Goal: Task Accomplishment & Management: Use online tool/utility

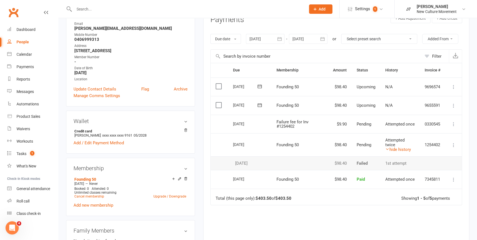
click at [24, 40] on div "People" at bounding box center [23, 42] width 12 height 4
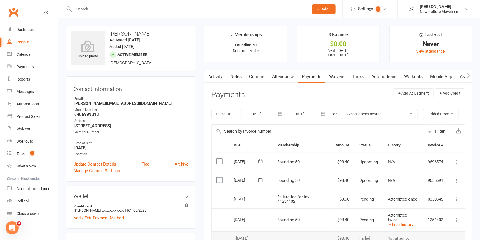
select select "100"
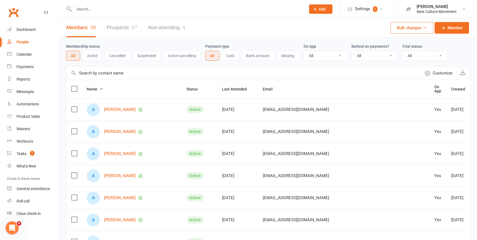
click at [145, 73] on input "text" at bounding box center [243, 72] width 354 height 13
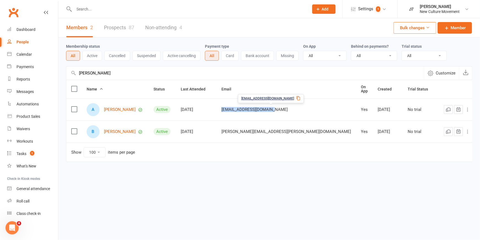
drag, startPoint x: 301, startPoint y: 108, endPoint x: 244, endPoint y: 107, distance: 57.0
click at [244, 107] on td "[EMAIL_ADDRESS][DOMAIN_NAME]" at bounding box center [287, 109] width 140 height 22
copy span "[EMAIL_ADDRESS][DOMAIN_NAME]"
click at [113, 74] on input "alana" at bounding box center [245, 72] width 358 height 13
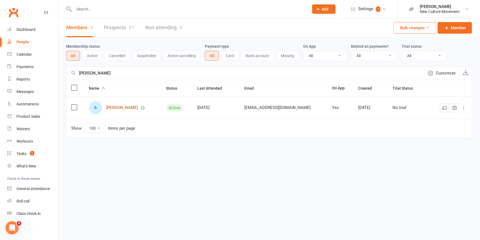
type input "adrian"
click at [125, 106] on link "Adrian Caddaye" at bounding box center [123, 107] width 32 height 5
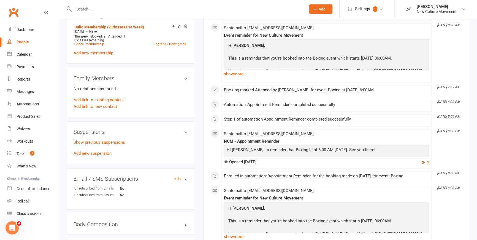
scroll to position [250, 0]
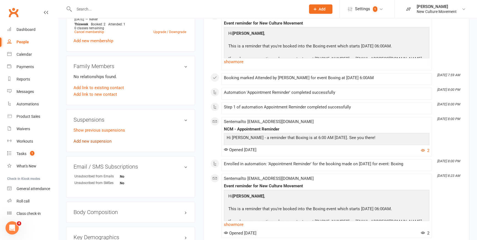
click at [105, 143] on link "Add new suspension" at bounding box center [93, 140] width 38 height 5
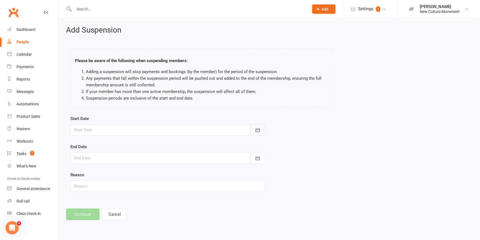
click at [261, 128] on button "button" at bounding box center [258, 130] width 15 height 12
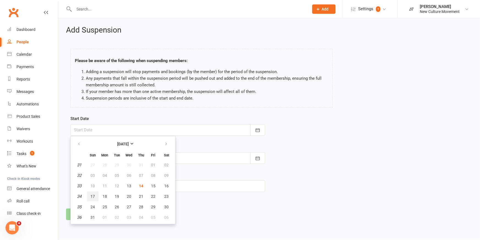
click at [91, 196] on span "17" at bounding box center [93, 196] width 4 height 4
type input "17 Aug 2025"
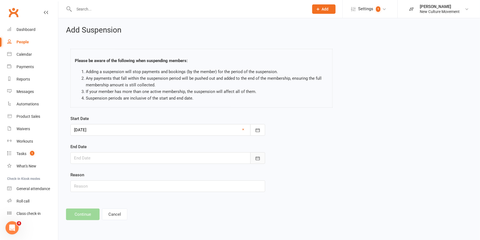
click at [259, 158] on icon "button" at bounding box center [258, 158] width 6 height 6
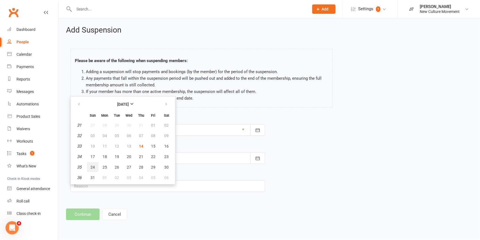
click at [94, 167] on span "24" at bounding box center [93, 167] width 4 height 4
type input "24 Aug 2025"
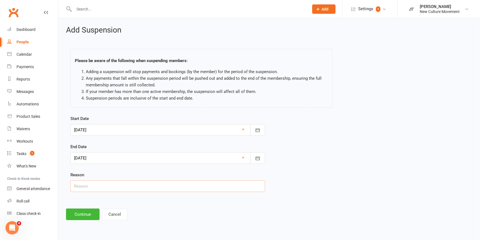
click at [99, 187] on input "text" at bounding box center [167, 186] width 195 height 12
type input "Travelling for work"
click at [85, 215] on button "Continue" at bounding box center [83, 214] width 34 height 12
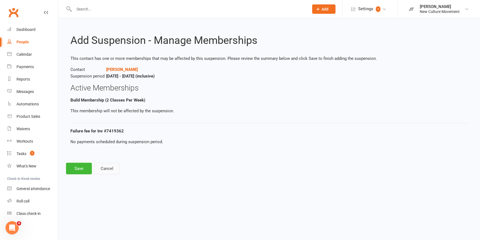
click at [115, 168] on button "Cancel" at bounding box center [106, 168] width 25 height 12
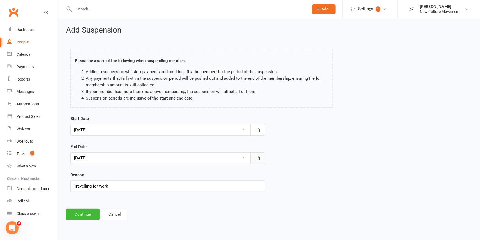
click at [258, 159] on icon "button" at bounding box center [258, 158] width 6 height 6
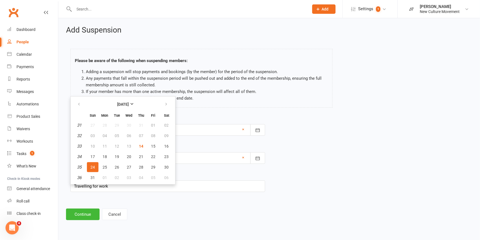
click at [308, 141] on div "Start Date 17 Aug 2025 August 2025 Sun Mon Tue Wed Thu Fri Sat 31 27 28 29 30 3…" at bounding box center [269, 157] width 406 height 84
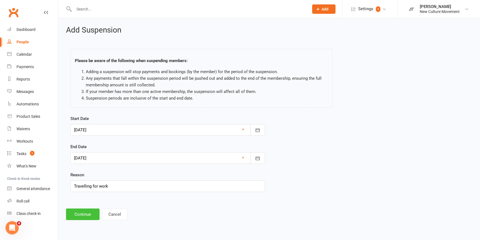
click at [85, 215] on button "Continue" at bounding box center [83, 214] width 34 height 12
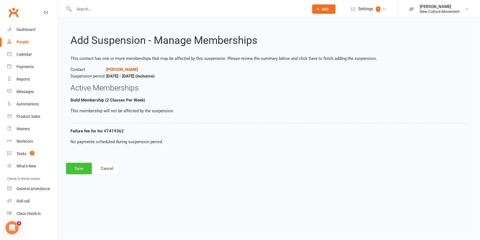
click at [79, 165] on button "Save" at bounding box center [79, 168] width 26 height 12
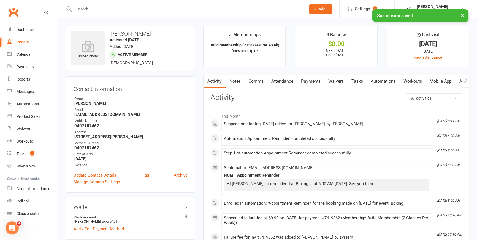
click at [314, 80] on link "Payments" at bounding box center [310, 81] width 27 height 13
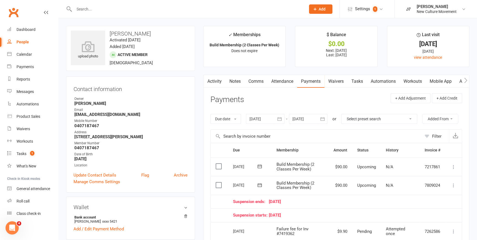
click at [453, 184] on icon at bounding box center [454, 185] width 6 height 6
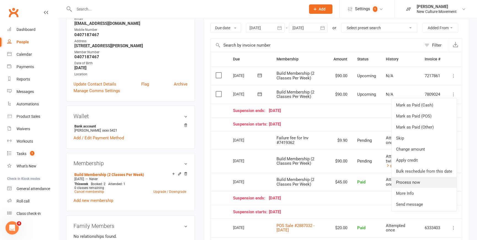
scroll to position [125, 0]
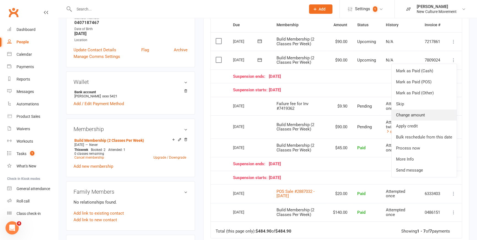
click at [424, 116] on link "Change amount" at bounding box center [423, 114] width 65 height 11
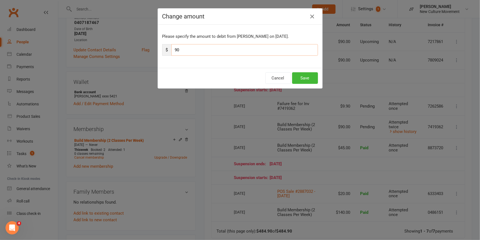
click at [189, 48] on input "90" at bounding box center [245, 50] width 147 height 12
type input "9"
type input "45"
click at [303, 78] on button "Save" at bounding box center [305, 78] width 26 height 12
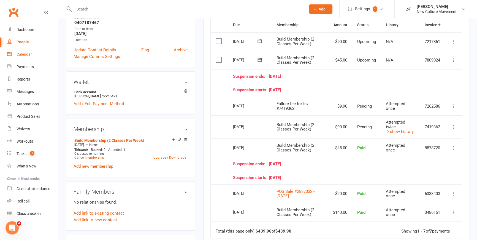
click at [26, 52] on div "Calendar" at bounding box center [24, 54] width 15 height 4
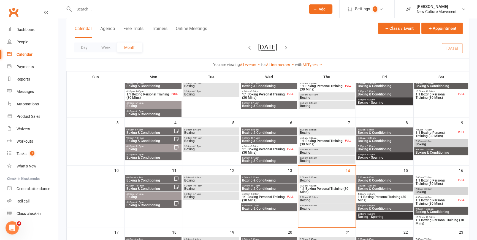
scroll to position [75, 0]
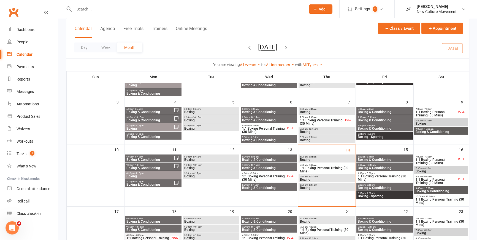
click at [323, 185] on span "5:30pm - 6:15pm" at bounding box center [327, 184] width 54 height 2
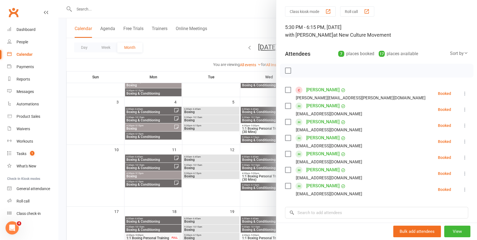
scroll to position [15, 0]
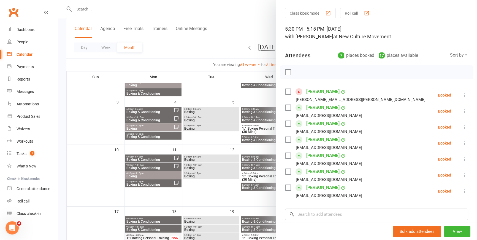
click at [256, 27] on div at bounding box center [267, 120] width 418 height 240
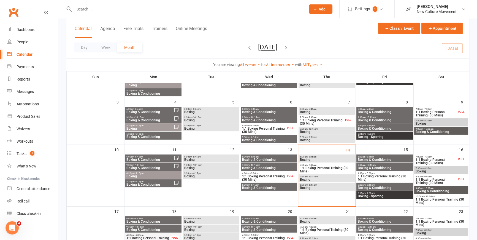
click at [326, 158] on span "Boxing" at bounding box center [327, 159] width 54 height 3
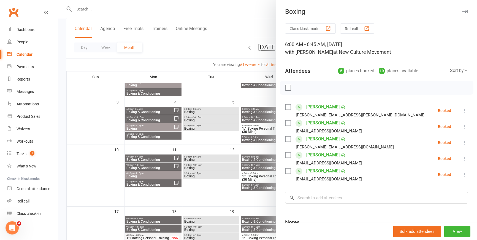
click at [462, 110] on icon at bounding box center [465, 111] width 6 height 6
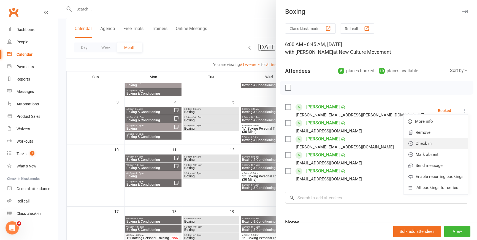
click at [420, 142] on link "Check in" at bounding box center [435, 143] width 64 height 11
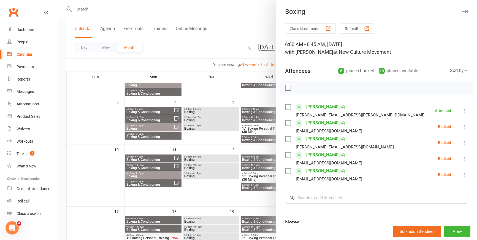
click at [462, 158] on icon at bounding box center [465, 159] width 6 height 6
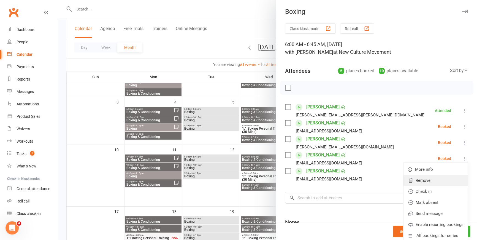
click at [430, 181] on link "Remove" at bounding box center [435, 180] width 64 height 11
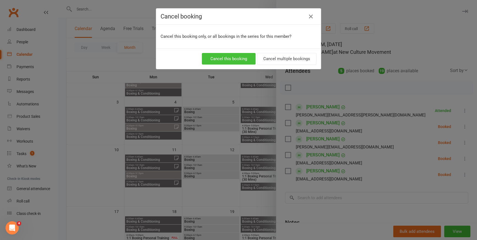
click at [222, 58] on button "Cancel this booking" at bounding box center [229, 59] width 54 height 12
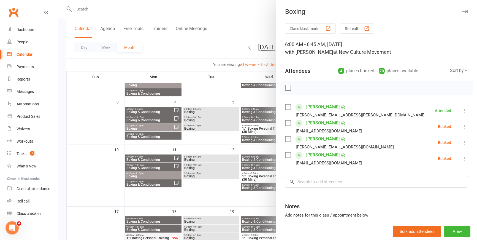
click at [462, 127] on icon at bounding box center [465, 127] width 6 height 6
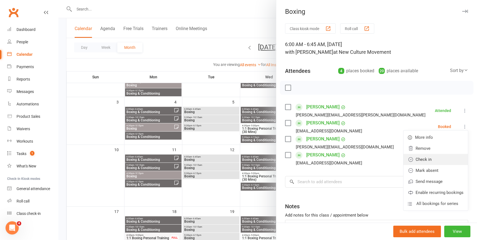
click at [437, 160] on link "Check in" at bounding box center [435, 159] width 64 height 11
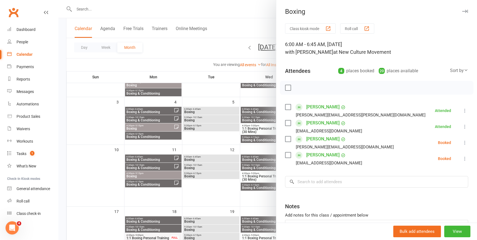
click at [462, 142] on icon at bounding box center [465, 143] width 6 height 6
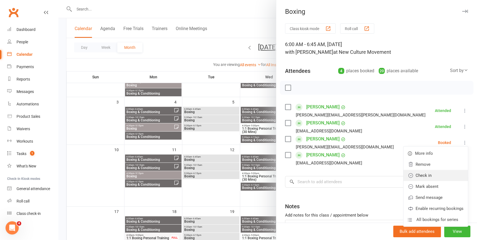
click at [418, 176] on link "Check in" at bounding box center [435, 175] width 64 height 11
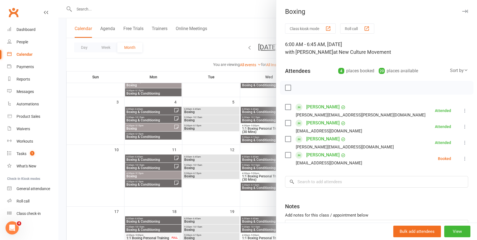
click at [462, 156] on icon at bounding box center [465, 159] width 6 height 6
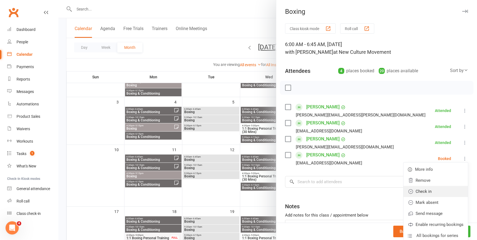
click at [432, 187] on link "Check in" at bounding box center [435, 191] width 64 height 11
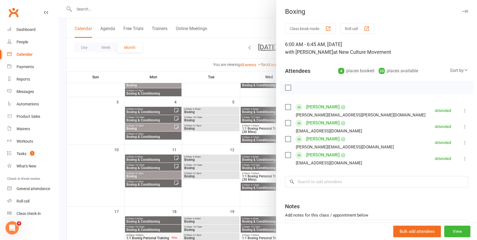
click at [246, 24] on div at bounding box center [267, 120] width 418 height 240
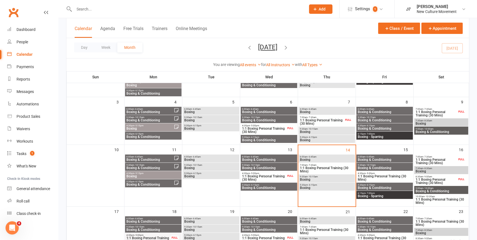
click at [338, 176] on span "9:30am - 10:15am" at bounding box center [327, 176] width 54 height 2
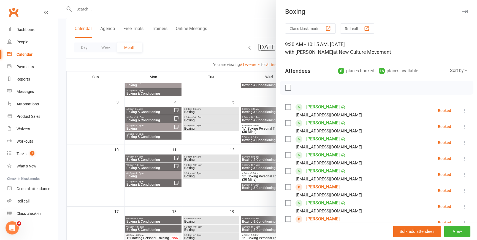
click at [462, 111] on icon at bounding box center [465, 111] width 6 height 6
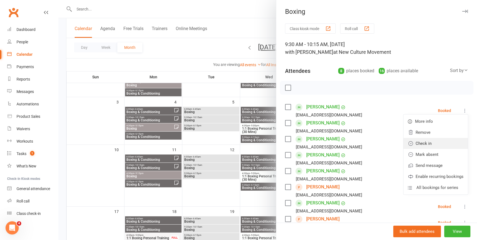
click at [428, 141] on link "Check in" at bounding box center [435, 143] width 64 height 11
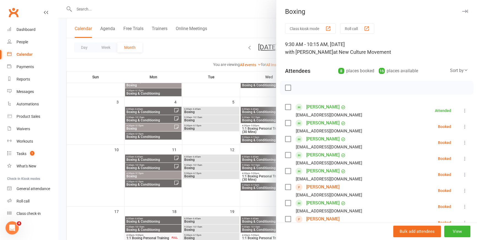
click at [462, 126] on icon at bounding box center [465, 127] width 6 height 6
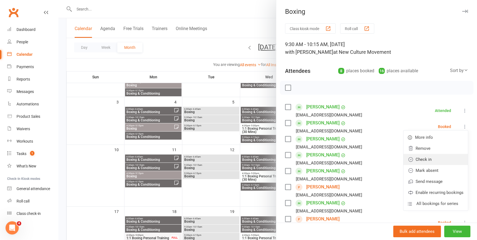
click at [445, 158] on link "Check in" at bounding box center [435, 159] width 64 height 11
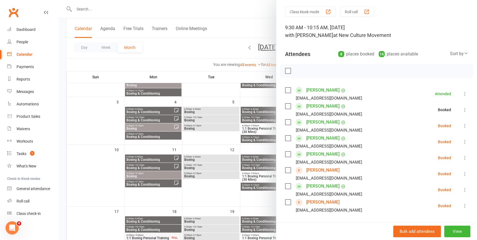
scroll to position [25, 0]
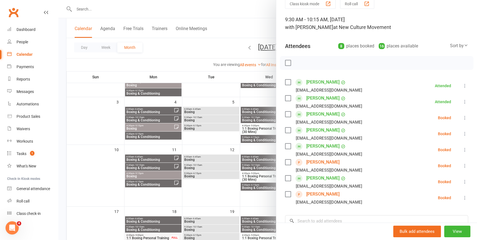
click at [462, 117] on icon at bounding box center [465, 118] width 6 height 6
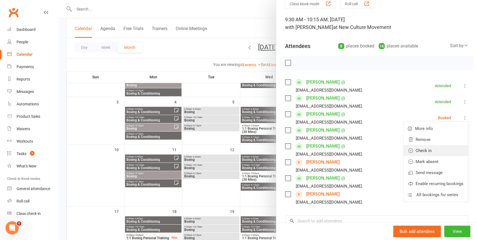
click at [418, 149] on link "Check in" at bounding box center [435, 150] width 64 height 11
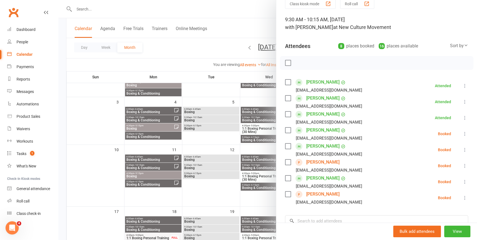
click at [462, 133] on icon at bounding box center [465, 134] width 6 height 6
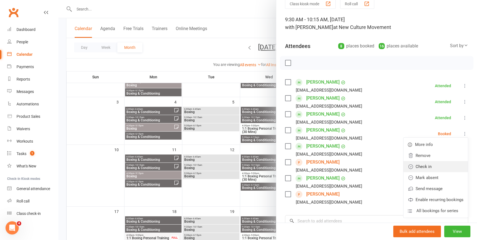
click at [429, 162] on link "Check in" at bounding box center [435, 166] width 64 height 11
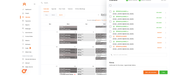
scroll to position [75, 0]
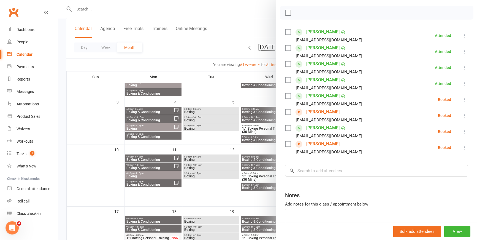
click at [462, 98] on icon at bounding box center [465, 100] width 6 height 6
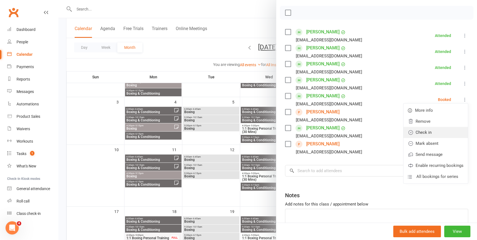
click at [433, 129] on link "Check in" at bounding box center [435, 132] width 64 height 11
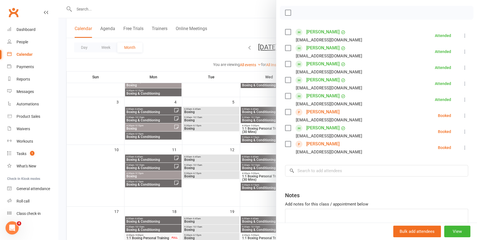
click at [462, 115] on icon at bounding box center [465, 116] width 6 height 6
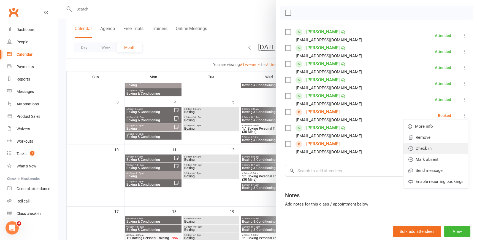
click at [419, 147] on link "Check in" at bounding box center [435, 148] width 64 height 11
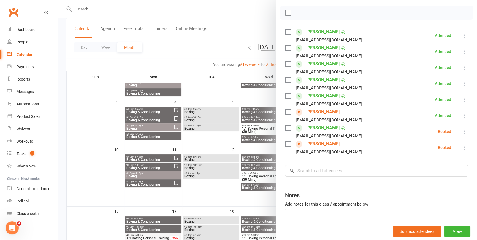
click at [462, 129] on icon at bounding box center [465, 132] width 6 height 6
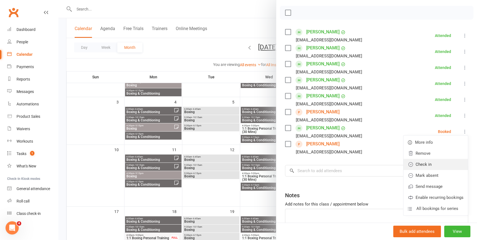
click at [407, 162] on link "Check in" at bounding box center [435, 164] width 64 height 11
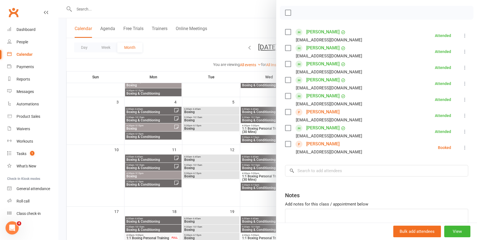
click at [462, 146] on icon at bounding box center [465, 148] width 6 height 6
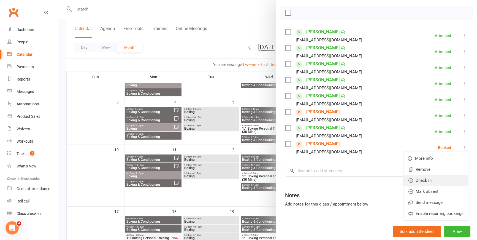
click at [429, 180] on link "Check in" at bounding box center [435, 180] width 64 height 11
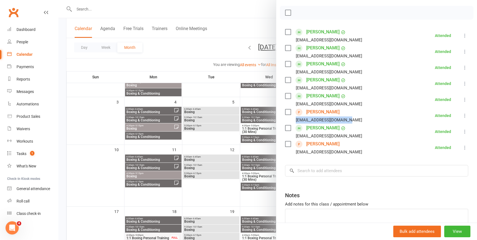
drag, startPoint x: 352, startPoint y: 119, endPoint x: 292, endPoint y: 120, distance: 60.9
click at [292, 120] on li "Ngaire Segrave ngaire.segrave@gmail.com Attended More info Remove Mark absent U…" at bounding box center [376, 115] width 183 height 16
drag, startPoint x: 292, startPoint y: 120, endPoint x: 314, endPoint y: 120, distance: 22.3
copy div "[EMAIL_ADDRESS][DOMAIN_NAME]"
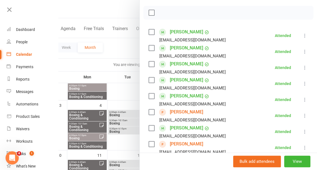
click at [89, 10] on div at bounding box center [187, 85] width 258 height 170
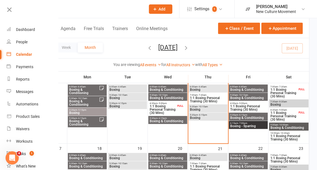
scroll to position [200, 0]
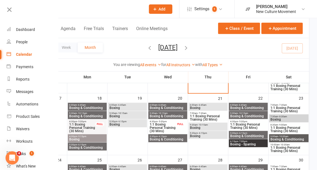
click at [206, 115] on span "1:1 Boxing Personal Training (30 Mins)" at bounding box center [207, 117] width 37 height 7
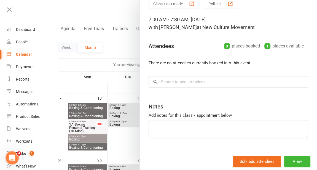
scroll to position [37, 0]
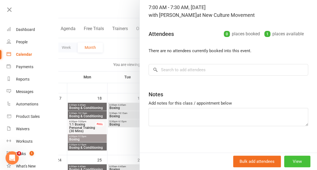
click at [297, 159] on button "View" at bounding box center [297, 161] width 26 height 12
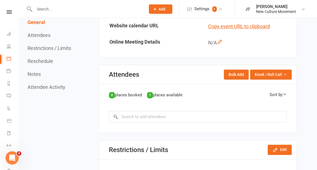
scroll to position [375, 0]
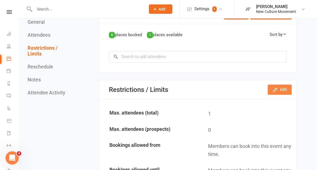
click at [283, 86] on button "Edit" at bounding box center [279, 89] width 24 height 10
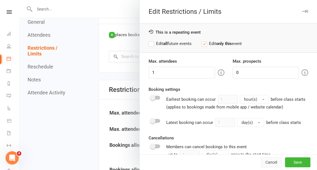
click at [264, 159] on button "Cancel" at bounding box center [270, 162] width 21 height 10
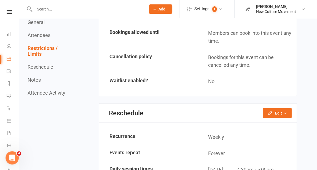
scroll to position [550, 0]
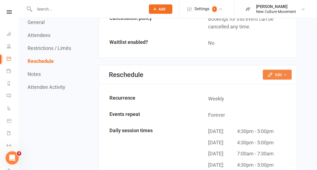
click at [274, 73] on button "Edit" at bounding box center [276, 75] width 29 height 10
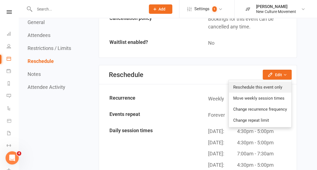
click at [273, 86] on link "Reschedule this event only" at bounding box center [259, 86] width 62 height 11
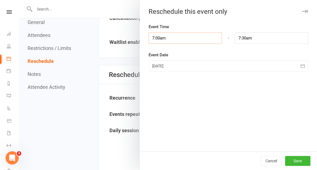
click at [193, 37] on input "7:00am" at bounding box center [184, 38] width 73 height 12
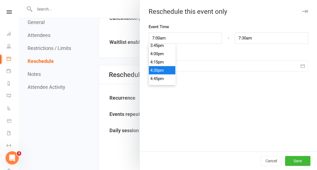
type input "4:30pm"
type input "5:00pm"
click at [157, 66] on li "4:30pm" at bounding box center [162, 70] width 26 height 8
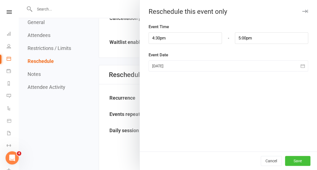
click at [301, 158] on button "Save" at bounding box center [297, 161] width 25 height 10
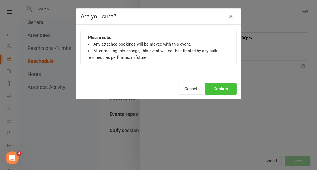
click at [222, 85] on button "Confirm" at bounding box center [221, 89] width 32 height 12
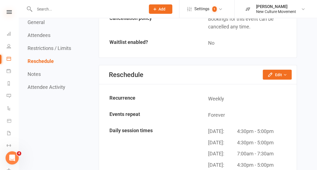
click at [8, 12] on icon at bounding box center [9, 12] width 5 height 4
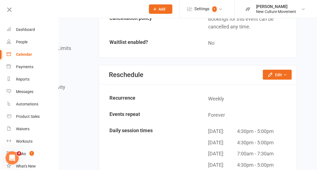
click at [22, 52] on div "Calendar" at bounding box center [24, 54] width 16 height 4
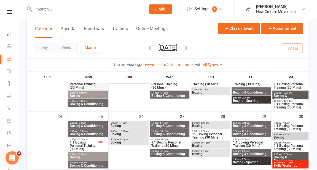
scroll to position [100, 0]
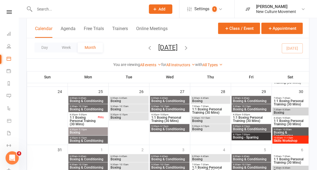
click at [288, 135] on div "10:00am - 11:15am Skills Workshop" at bounding box center [290, 139] width 36 height 8
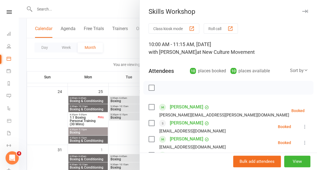
click at [123, 48] on div at bounding box center [168, 85] width 298 height 170
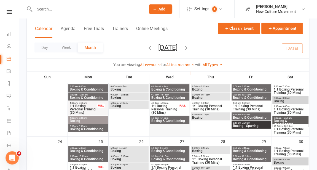
scroll to position [150, 0]
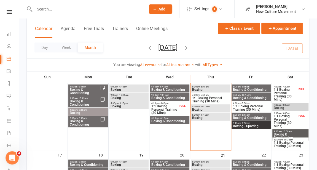
click at [207, 115] on span "- 6:15pm" at bounding box center [204, 114] width 9 height 2
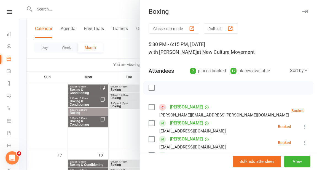
scroll to position [100, 0]
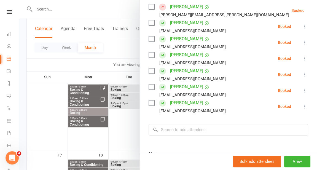
click at [113, 43] on div at bounding box center [168, 85] width 298 height 170
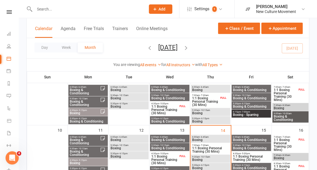
click at [244, 136] on span "- 6:45am" at bounding box center [244, 136] width 9 height 2
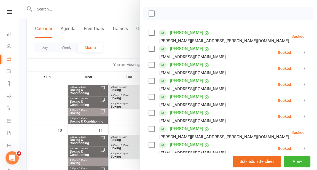
scroll to position [75, 0]
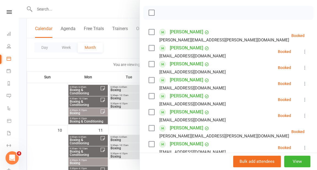
click at [302, 114] on icon at bounding box center [305, 116] width 6 height 6
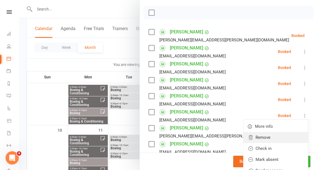
click at [276, 136] on link "Remove" at bounding box center [275, 137] width 64 height 11
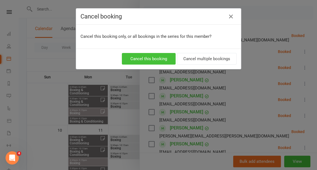
click at [157, 56] on button "Cancel this booking" at bounding box center [149, 59] width 54 height 12
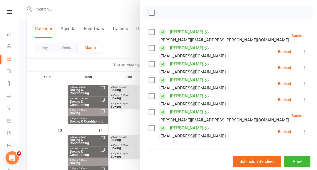
click at [125, 43] on div at bounding box center [168, 85] width 298 height 170
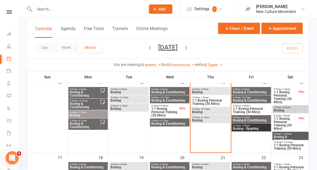
scroll to position [125, 0]
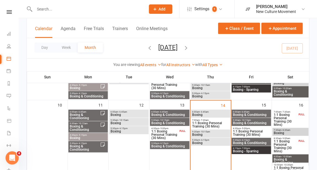
click at [255, 121] on span "Boxing & Conditioning" at bounding box center [250, 122] width 37 height 3
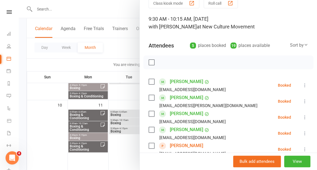
scroll to position [50, 0]
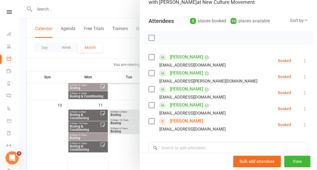
click at [118, 46] on div at bounding box center [168, 85] width 298 height 170
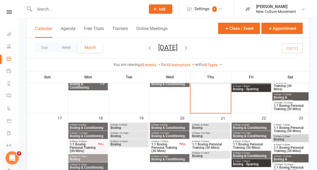
scroll to position [176, 0]
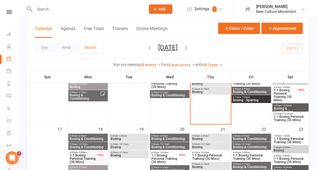
click at [218, 89] on span "5:30pm - 6:15pm" at bounding box center [210, 89] width 37 height 2
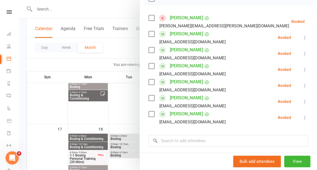
scroll to position [100, 0]
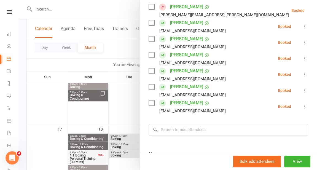
click at [76, 8] on div at bounding box center [168, 85] width 298 height 170
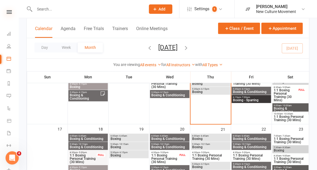
click at [8, 11] on icon at bounding box center [9, 12] width 5 height 4
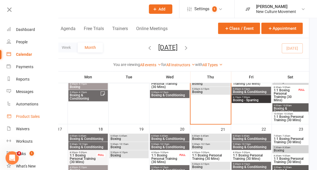
click at [22, 115] on div "Product Sales" at bounding box center [28, 116] width 24 height 4
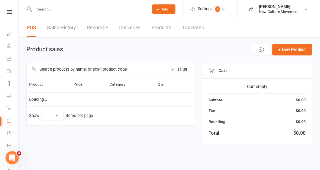
select select "25"
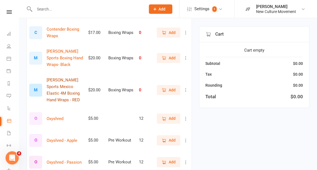
scroll to position [100, 0]
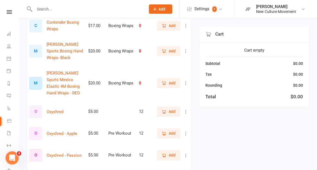
click at [170, 111] on span "Add" at bounding box center [171, 111] width 7 height 6
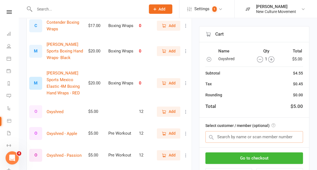
click at [229, 135] on input "text" at bounding box center [253, 137] width 97 height 12
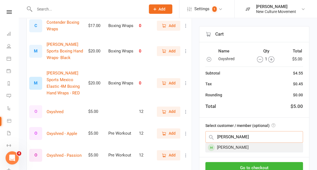
type input "[PERSON_NAME]"
click at [237, 145] on div "[PERSON_NAME]" at bounding box center [253, 147] width 97 height 9
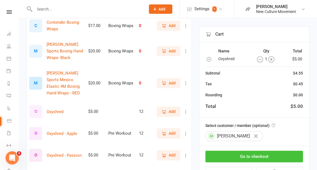
click at [258, 155] on button "Go to checkout" at bounding box center [253, 156] width 97 height 12
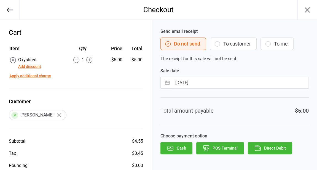
click at [271, 146] on button "Direct Debit" at bounding box center [269, 148] width 44 height 12
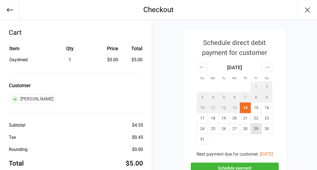
scroll to position [50, 0]
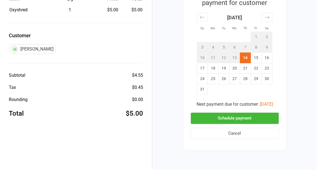
click at [238, 118] on button "Schedule payment" at bounding box center [235, 117] width 88 height 11
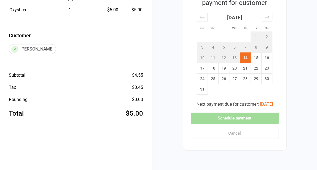
scroll to position [44, 0]
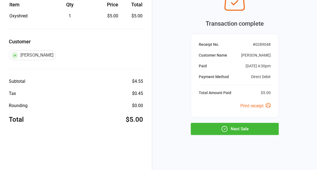
click at [239, 126] on button "Next Sale" at bounding box center [235, 129] width 88 height 12
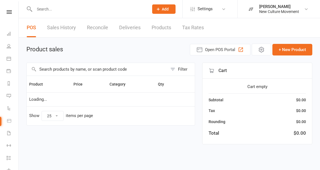
select select "25"
